Goal: Transaction & Acquisition: Purchase product/service

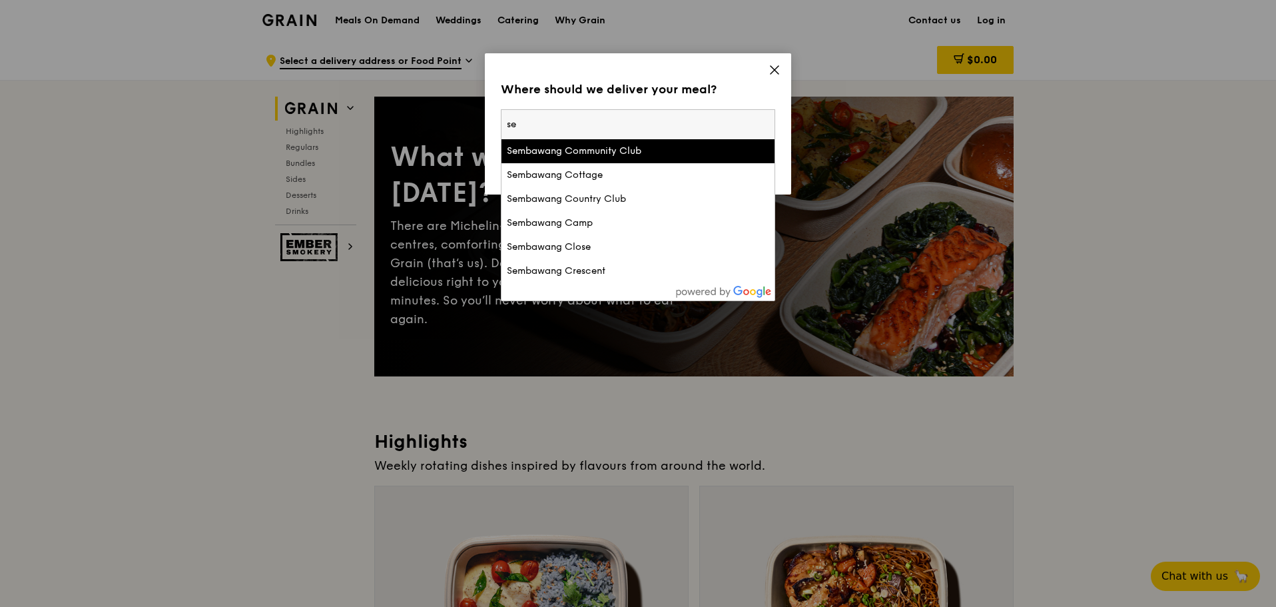
type input "s"
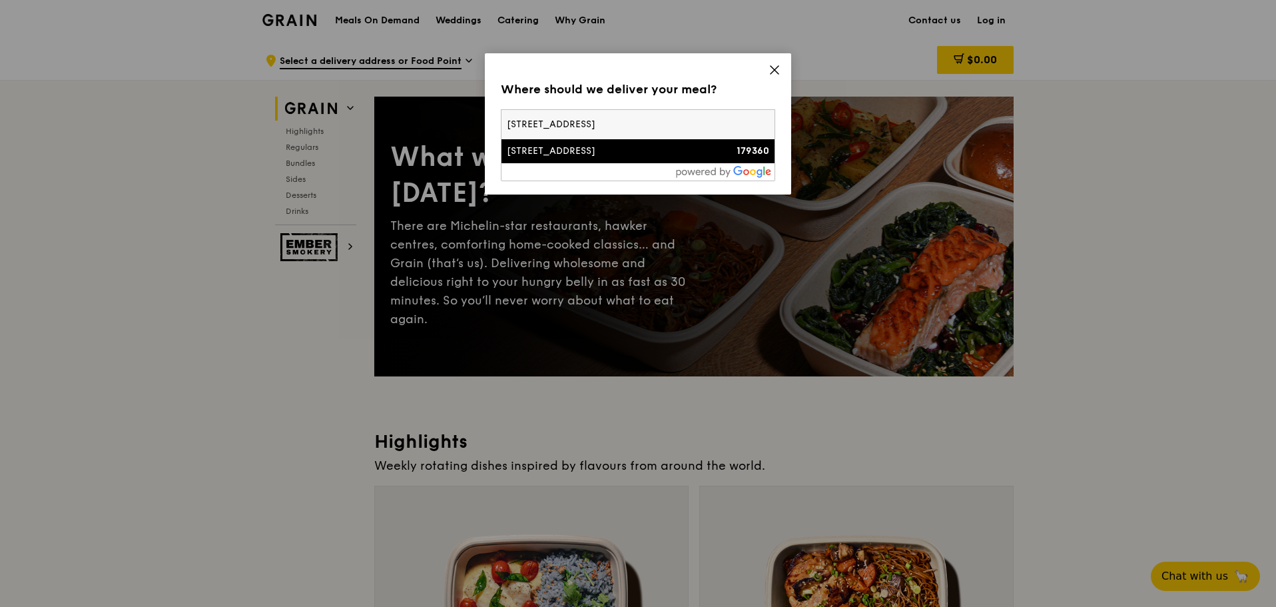
type input "[STREET_ADDRESS]"
click at [585, 148] on div "[STREET_ADDRESS]" at bounding box center [605, 150] width 197 height 13
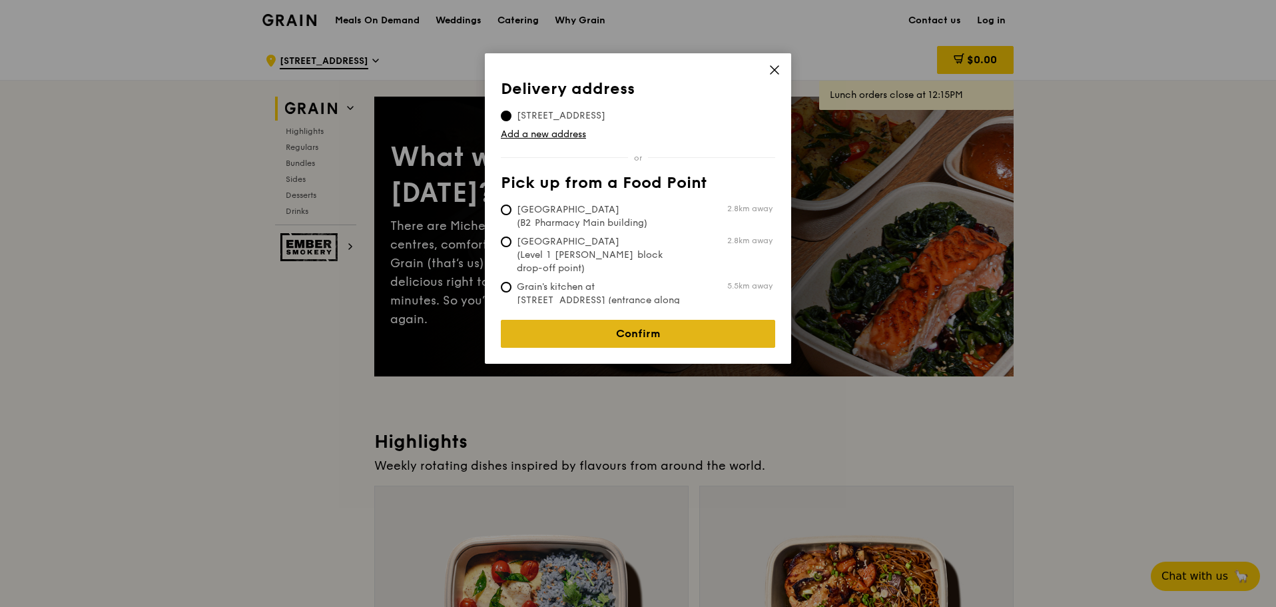
click at [641, 327] on link "Confirm" at bounding box center [638, 334] width 274 height 28
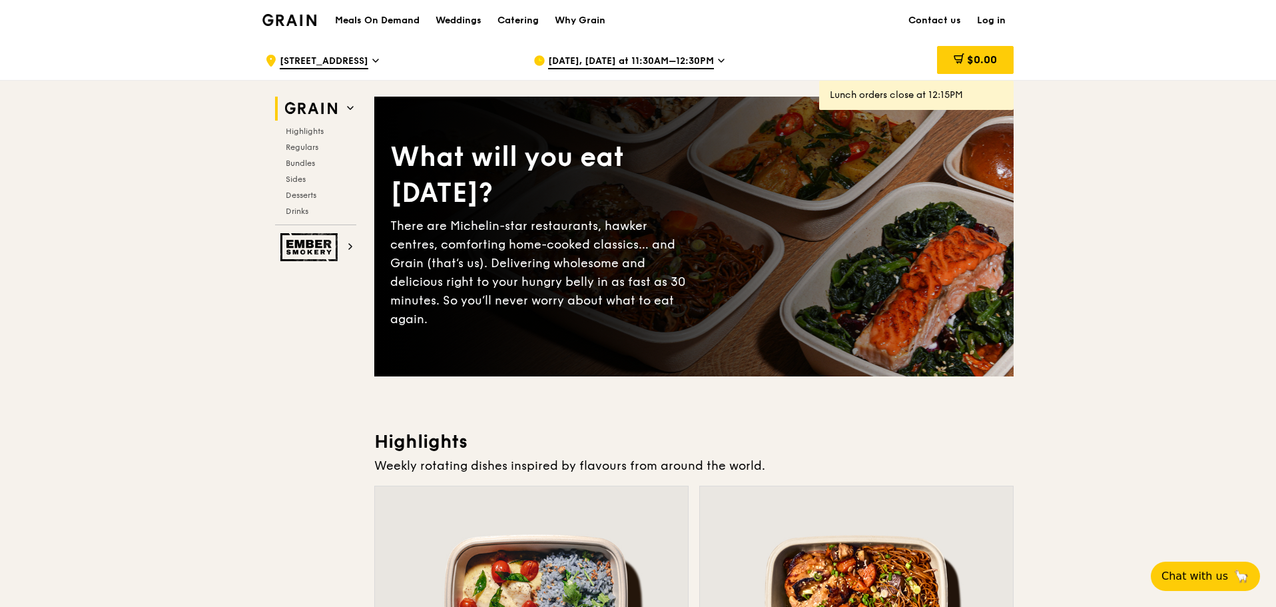
click at [718, 61] on icon at bounding box center [721, 61] width 7 height 12
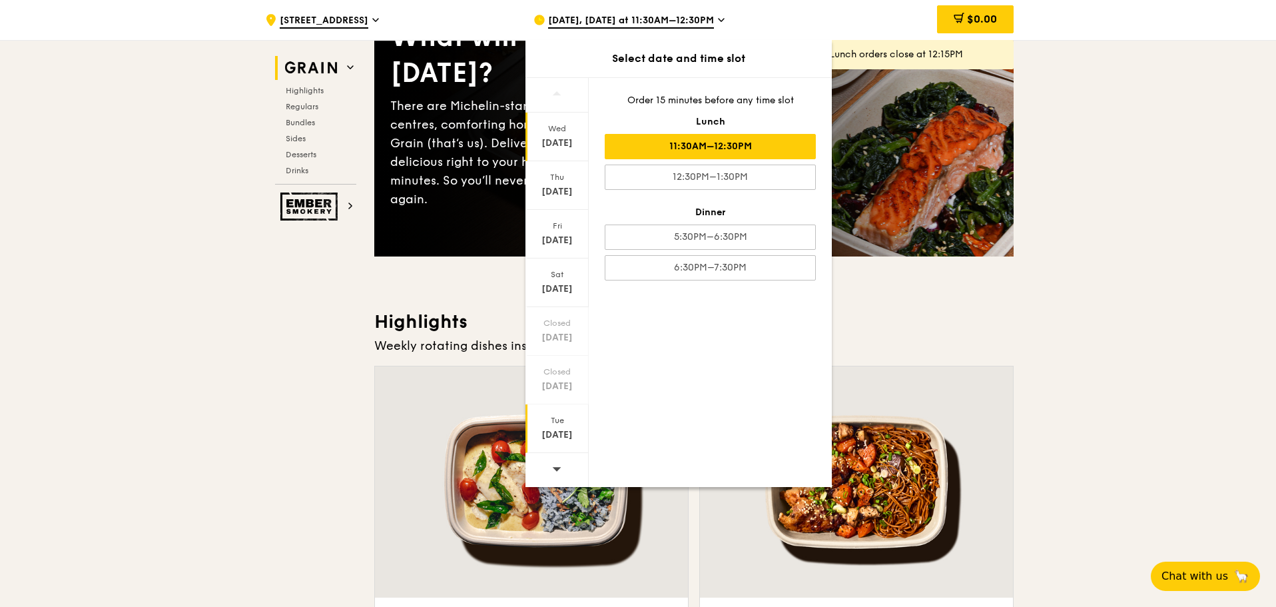
scroll to position [133, 0]
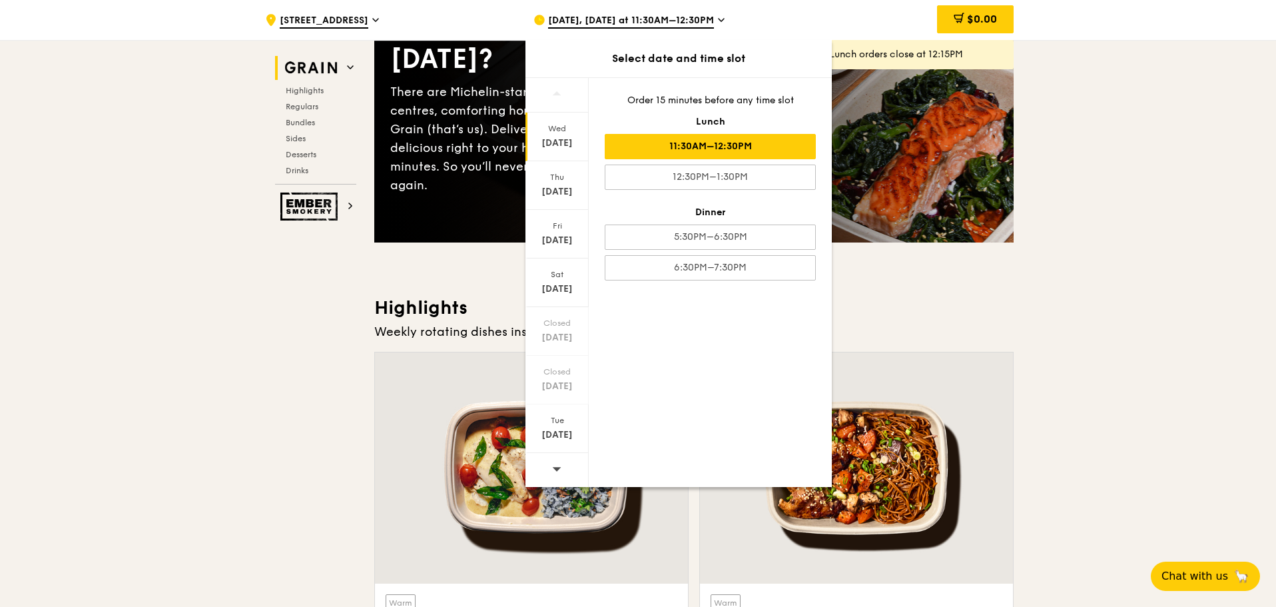
click at [563, 475] on div at bounding box center [556, 470] width 63 height 34
click at [565, 189] on div "[DATE]" at bounding box center [556, 191] width 59 height 13
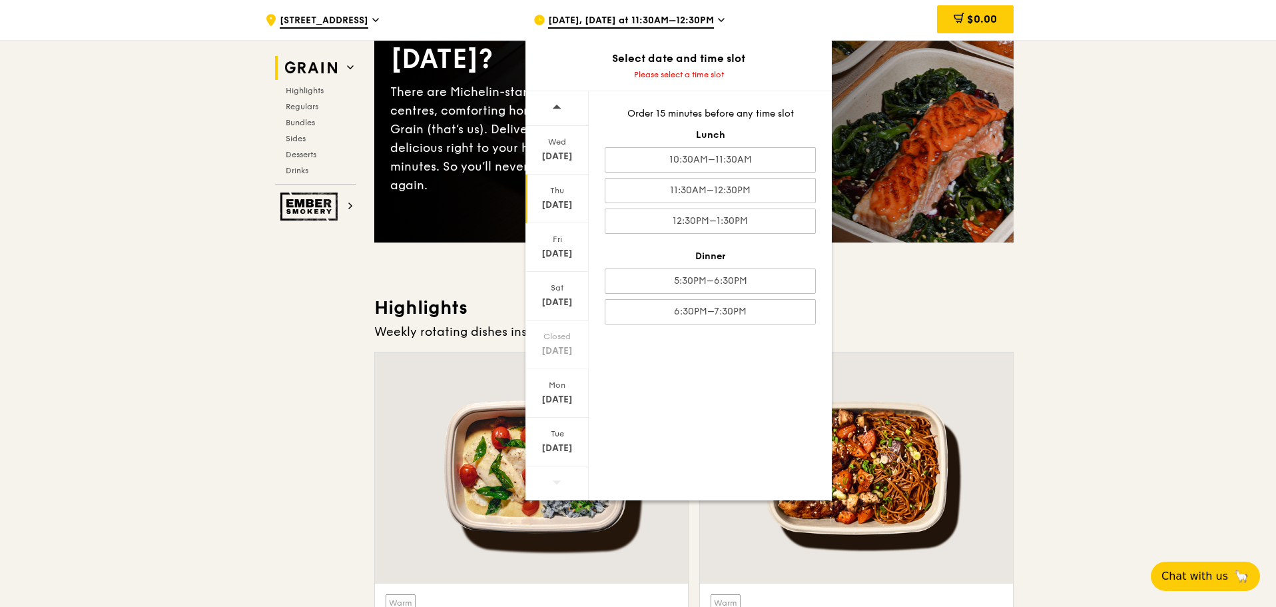
click at [561, 202] on div "[DATE]" at bounding box center [556, 204] width 59 height 13
click at [736, 191] on div "11:30AM–12:30PM" at bounding box center [710, 190] width 211 height 25
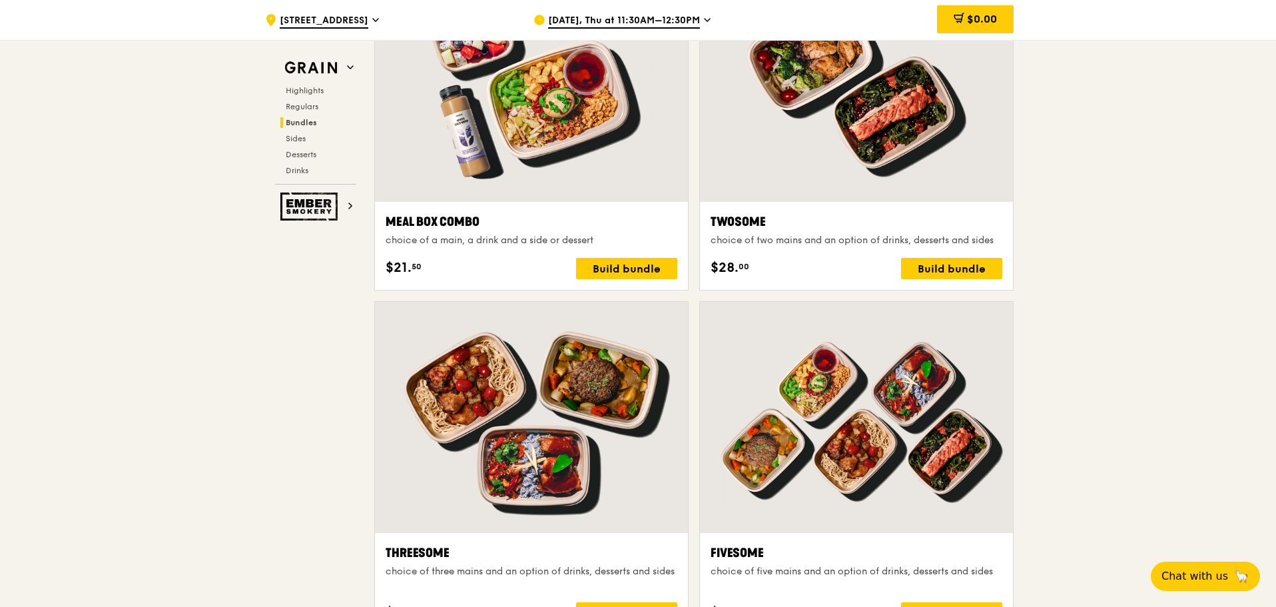
scroll to position [1846, 0]
